Goal: Find specific page/section: Find specific page/section

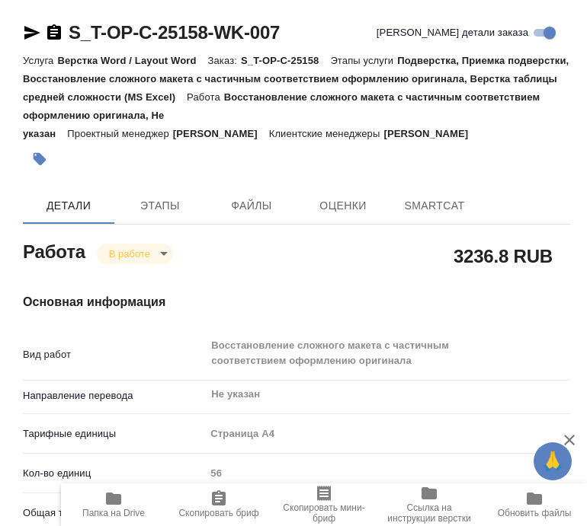
type textarea "x"
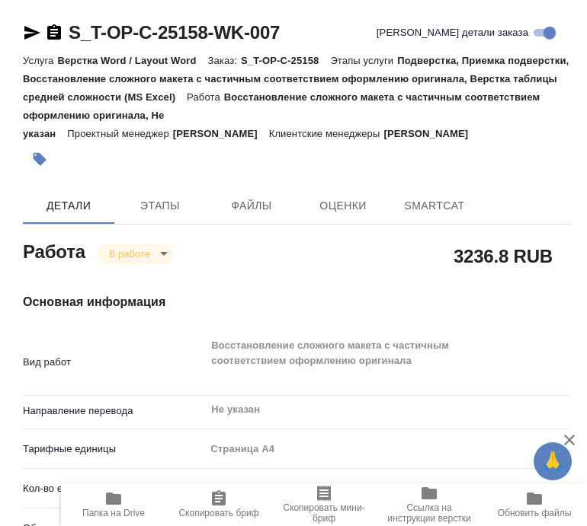
type textarea "x"
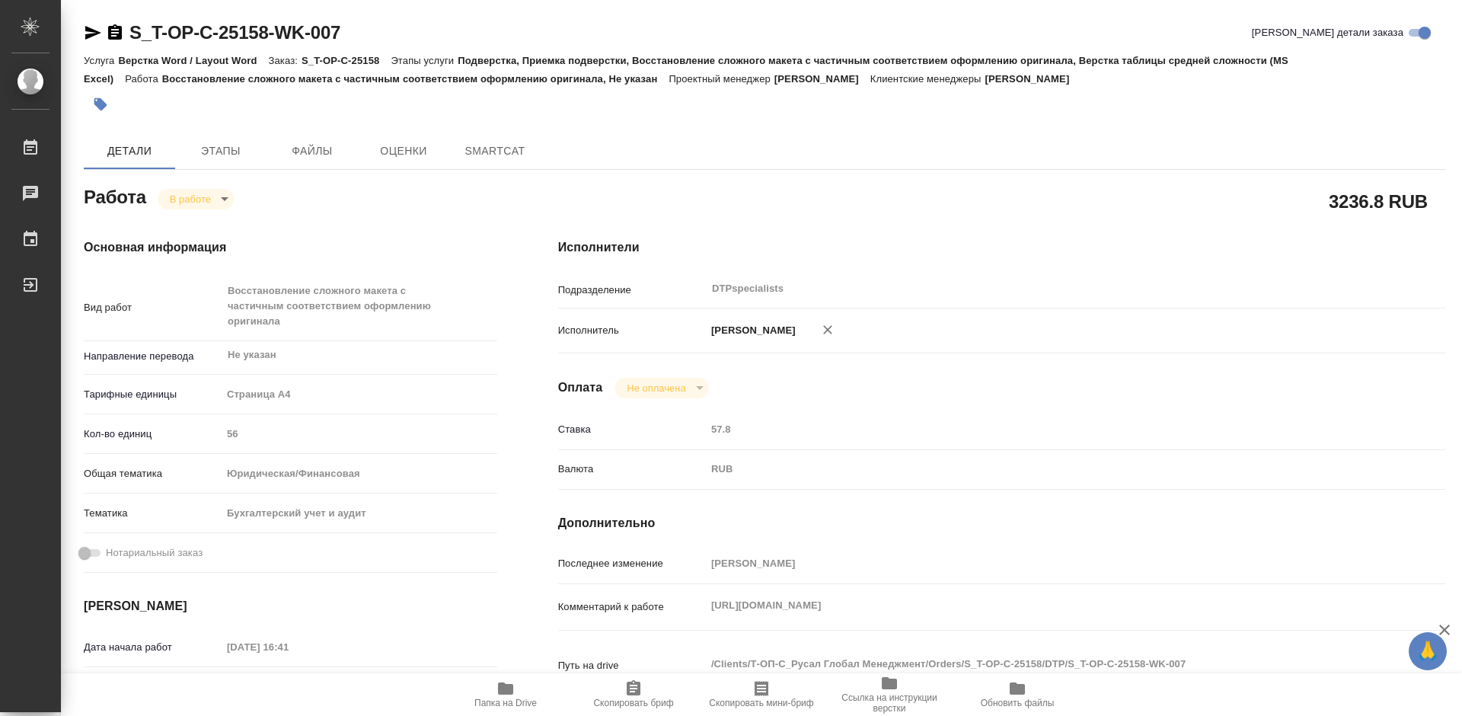
type textarea "x"
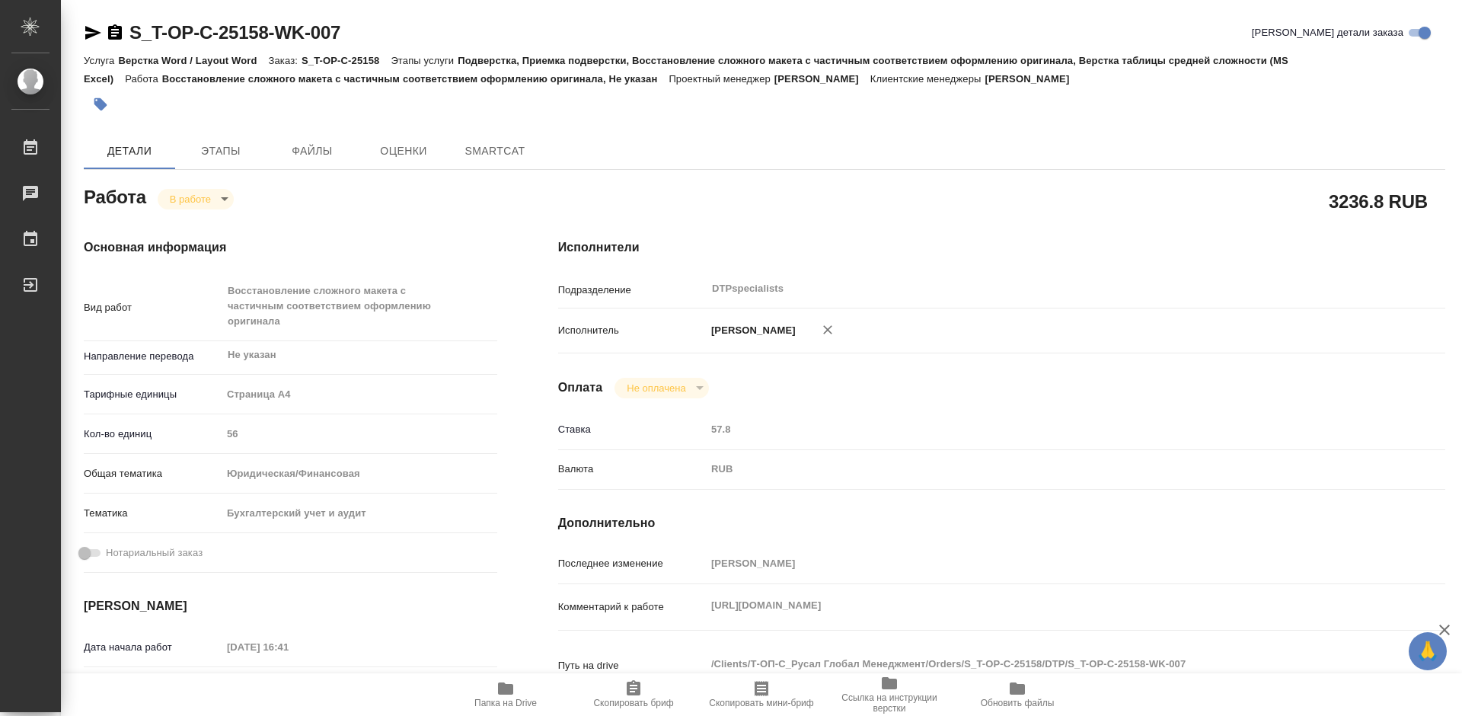
type textarea "x"
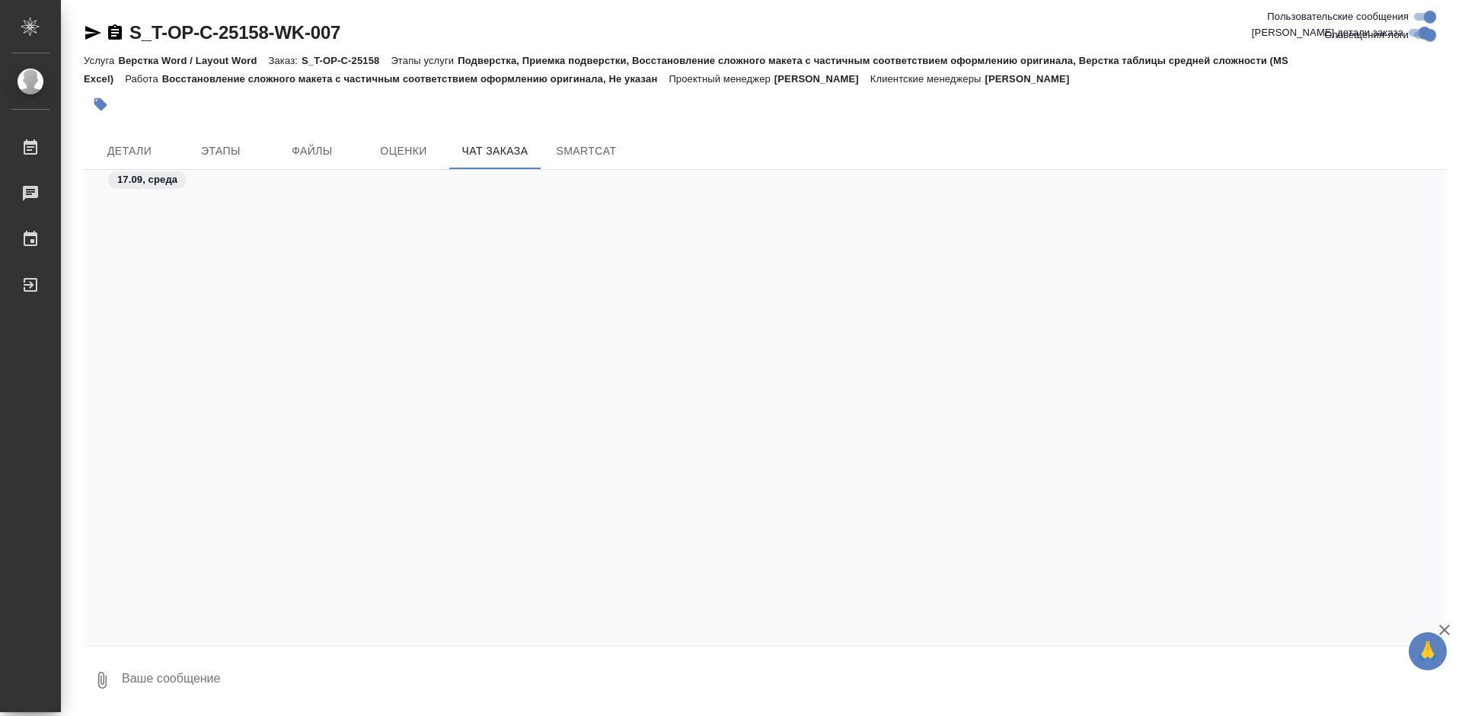
scroll to position [5997, 0]
